Goal: Browse casually: Explore the website without a specific task or goal

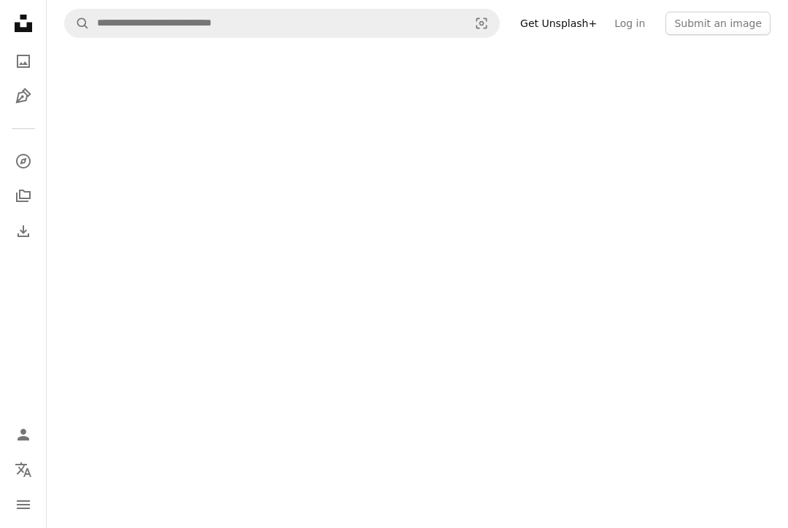
scroll to position [21, 0]
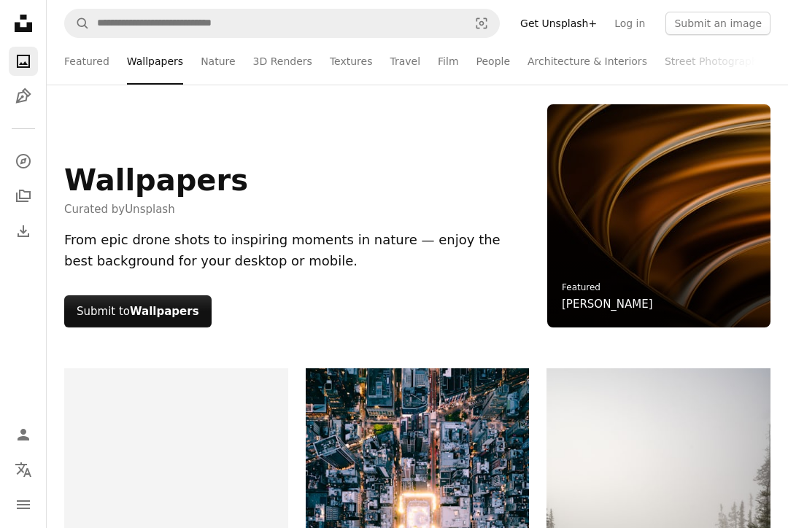
scroll to position [456, 0]
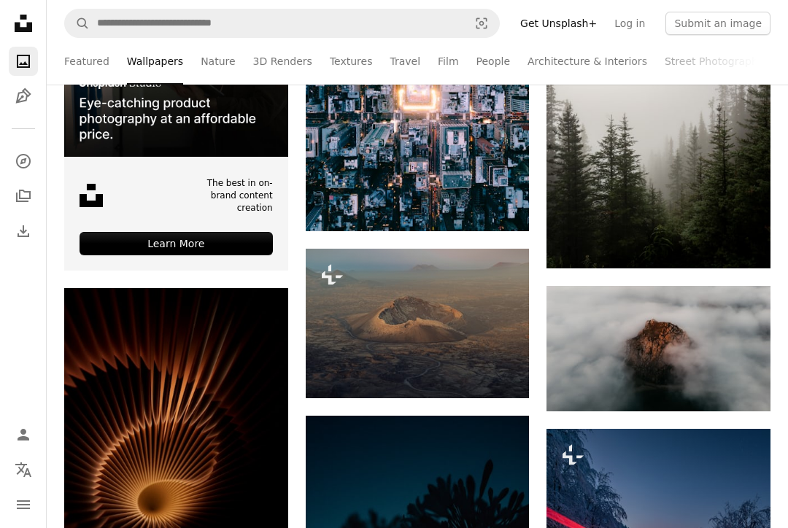
click at [214, 65] on link "Nature" at bounding box center [218, 61] width 34 height 47
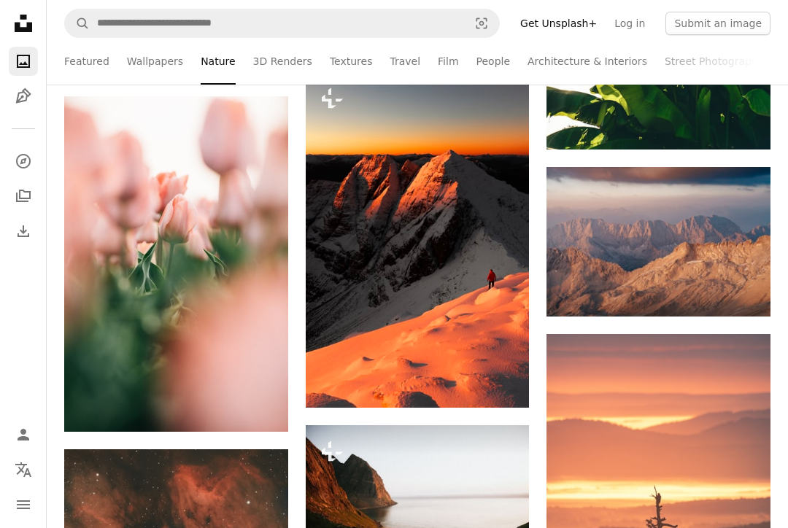
scroll to position [7941, 0]
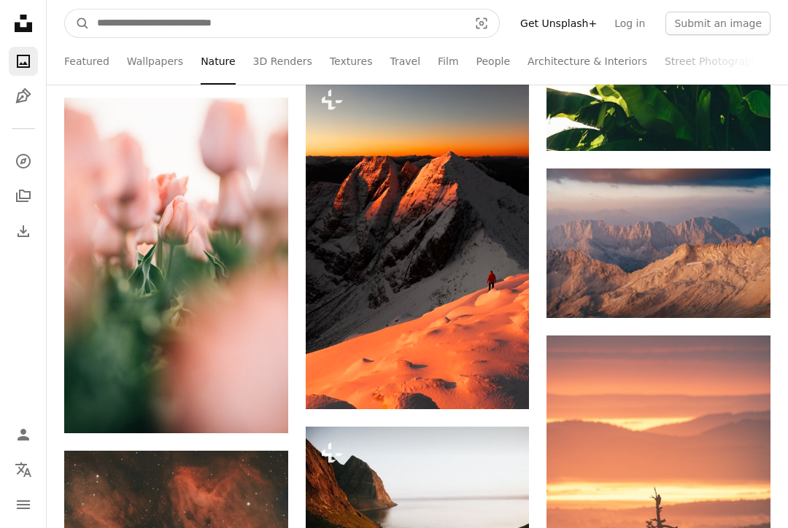
click at [165, 21] on input "Find visuals sitewide" at bounding box center [277, 23] width 374 height 28
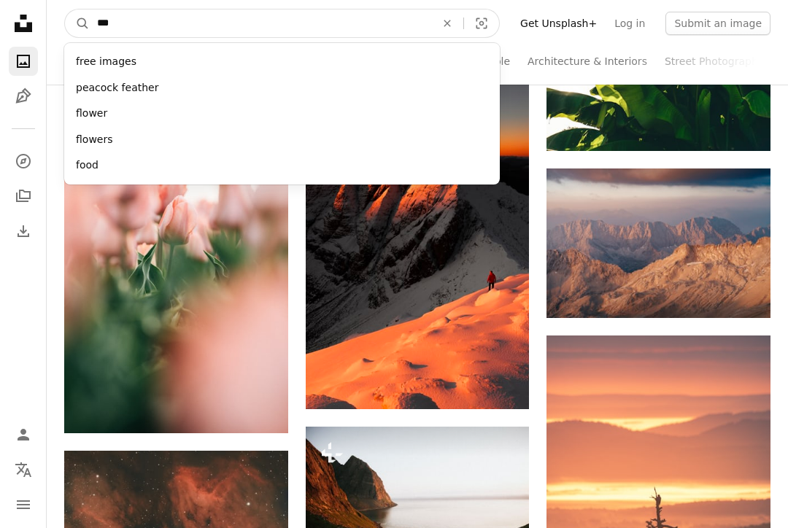
type input "****"
click at [77, 23] on button "A magnifying glass" at bounding box center [77, 23] width 25 height 28
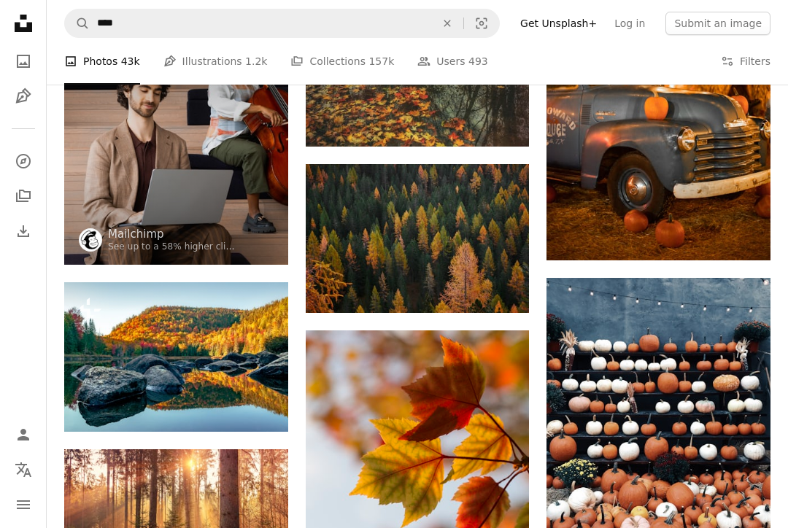
scroll to position [1526, 0]
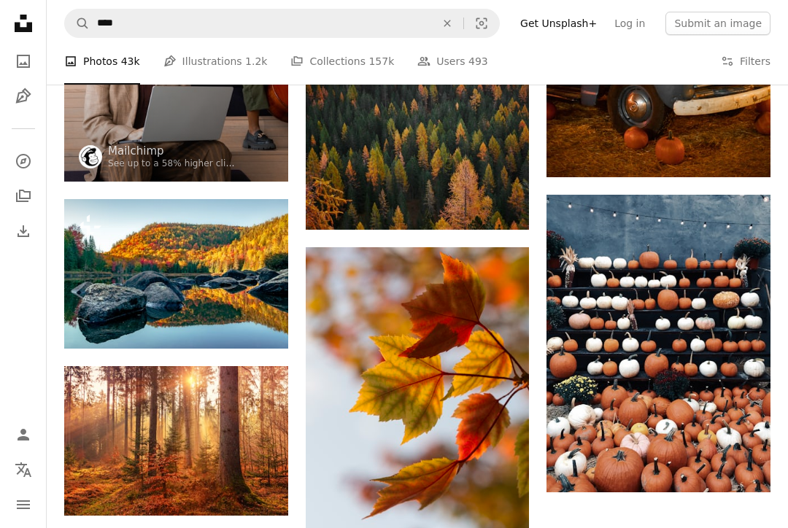
click at [123, 249] on img at bounding box center [176, 273] width 224 height 149
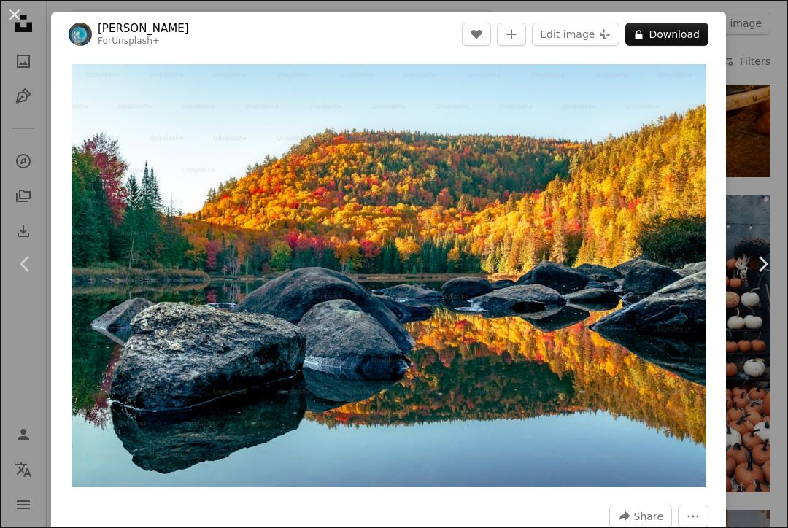
scroll to position [0, 945]
click at [755, 303] on link "Chevron right" at bounding box center [761, 264] width 51 height 140
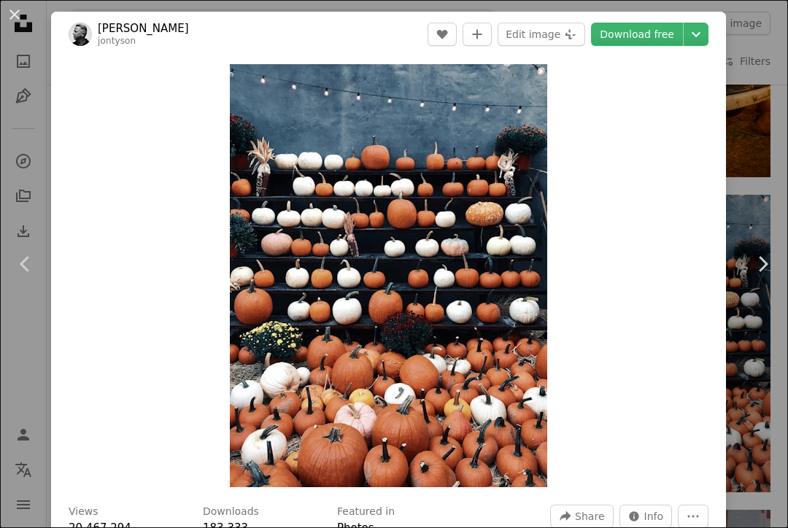
click at [14, 100] on div "An X shape Chevron left Chevron right [PERSON_NAME] A heart A plus sign Edit im…" at bounding box center [394, 264] width 788 height 528
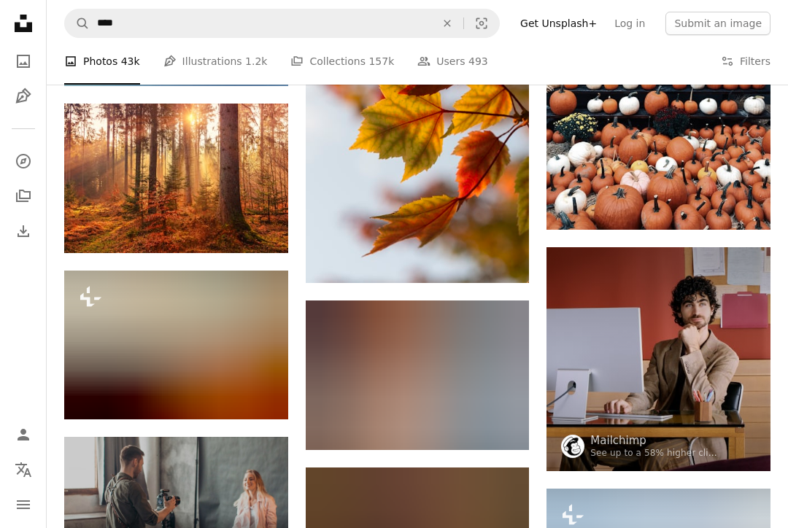
scroll to position [1709, 0]
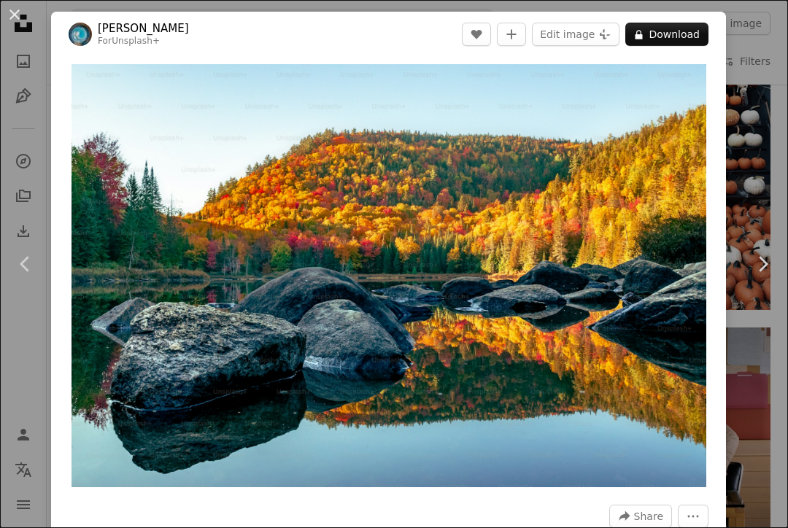
scroll to position [1547, 0]
